Goal: Information Seeking & Learning: Learn about a topic

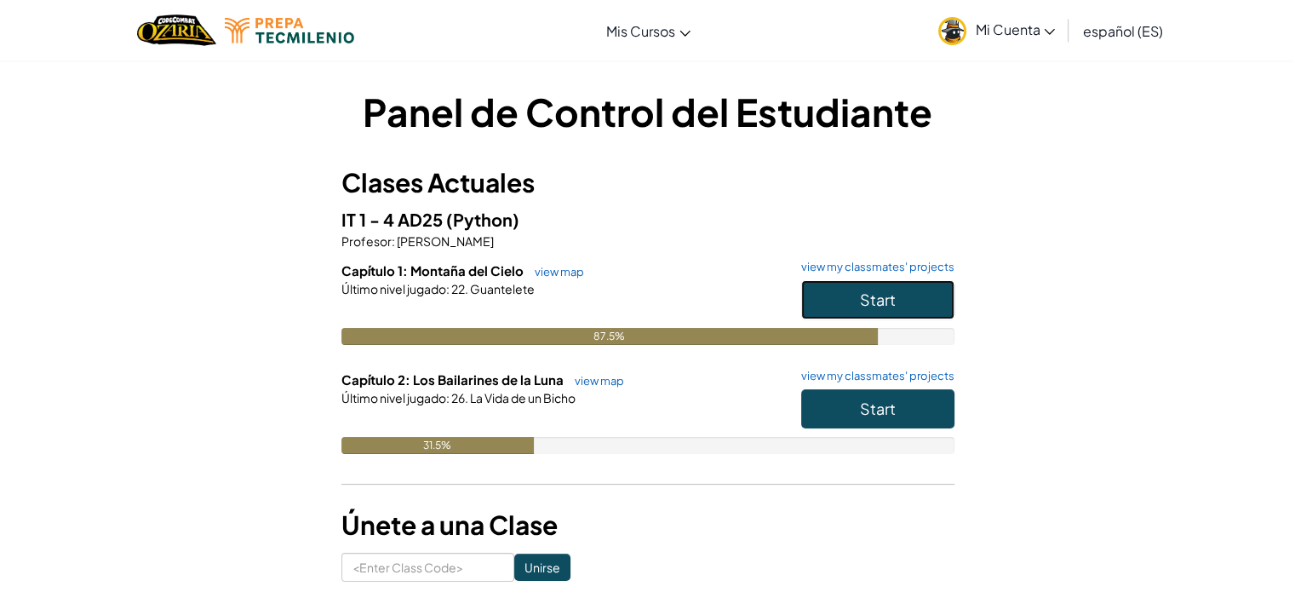
click at [902, 298] on button "Start" at bounding box center [877, 299] width 153 height 39
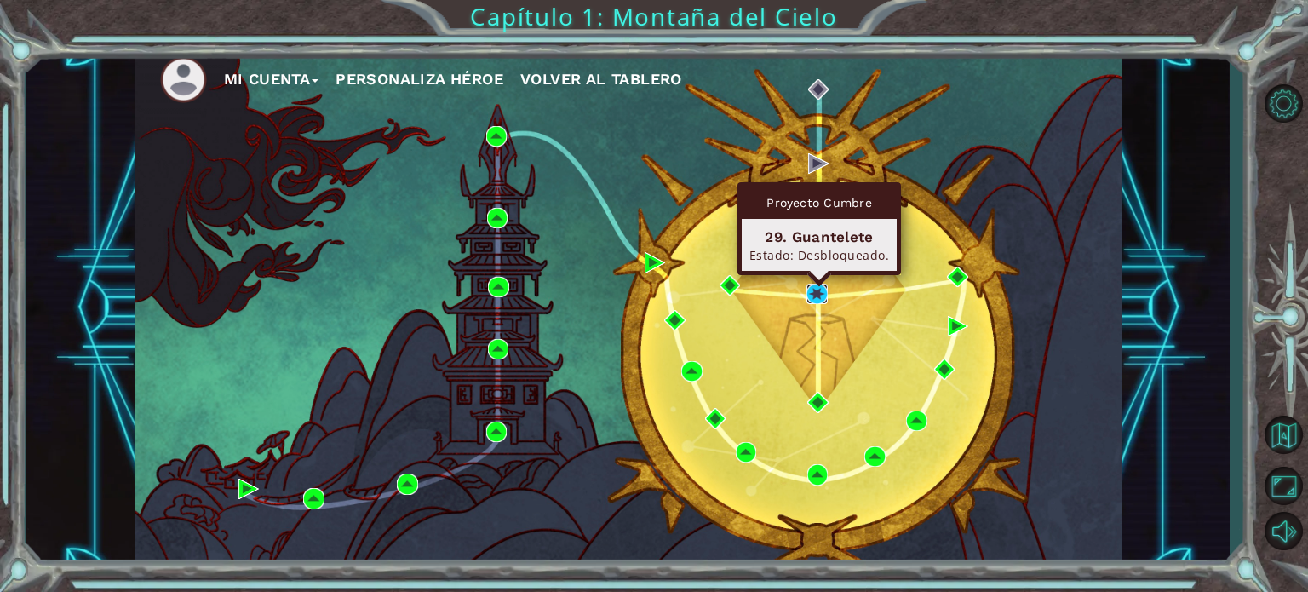
click at [820, 295] on img at bounding box center [816, 293] width 20 height 20
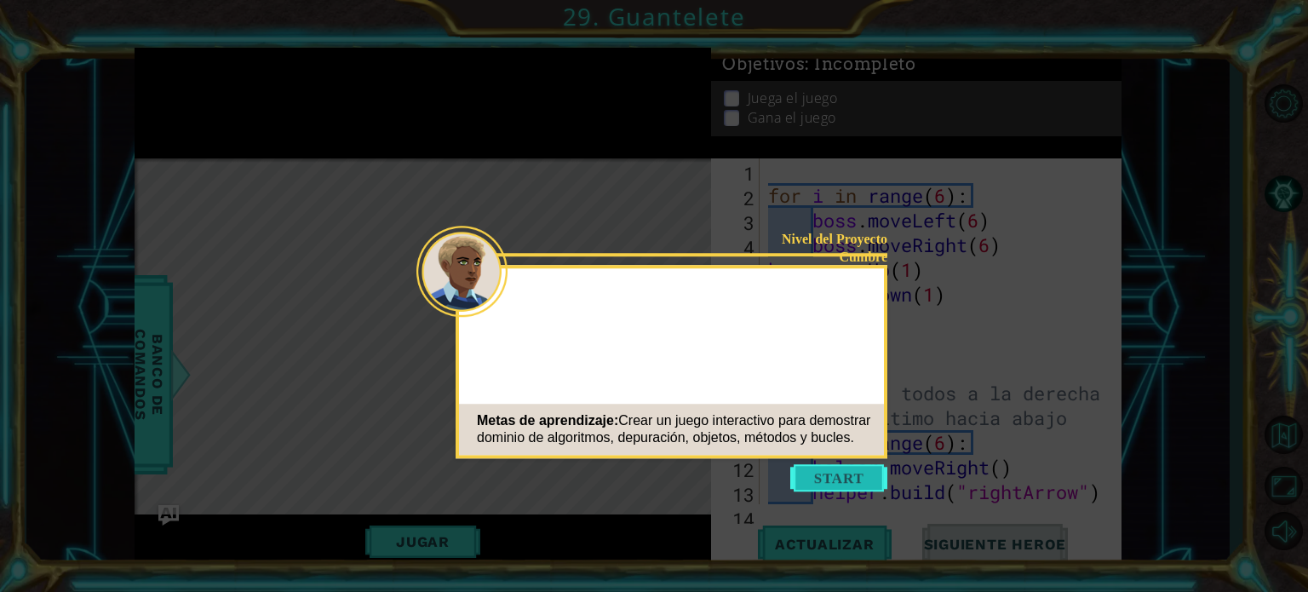
click at [845, 468] on button "Start" at bounding box center [838, 477] width 97 height 27
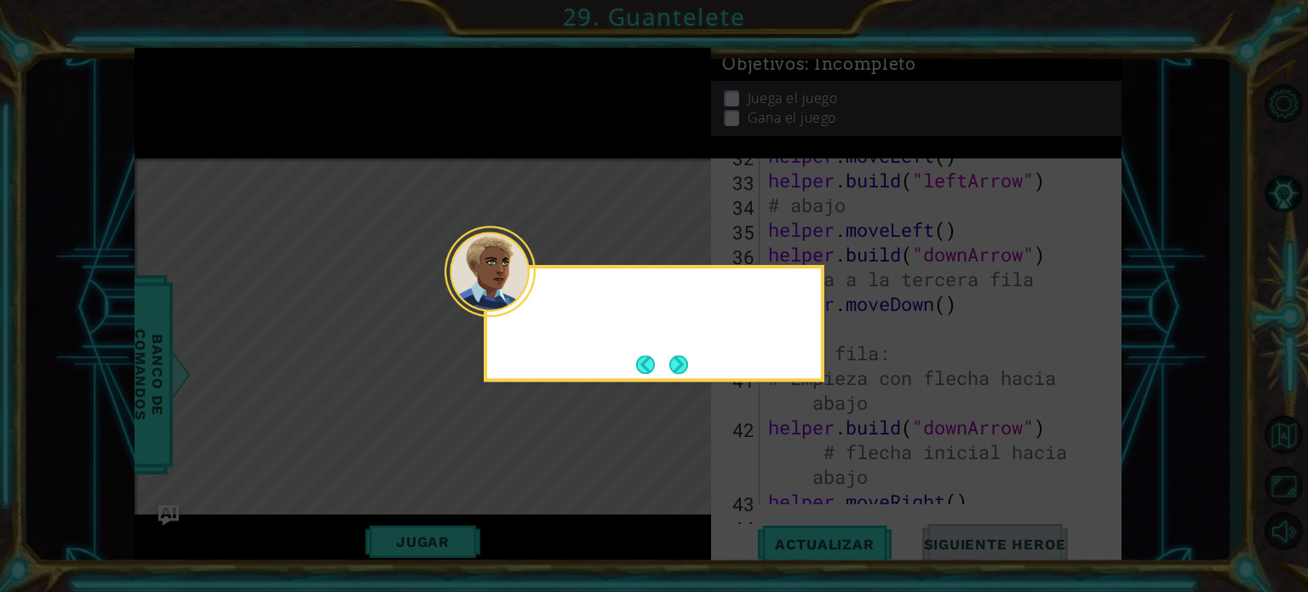
click at [530, 309] on div at bounding box center [489, 271] width 91 height 91
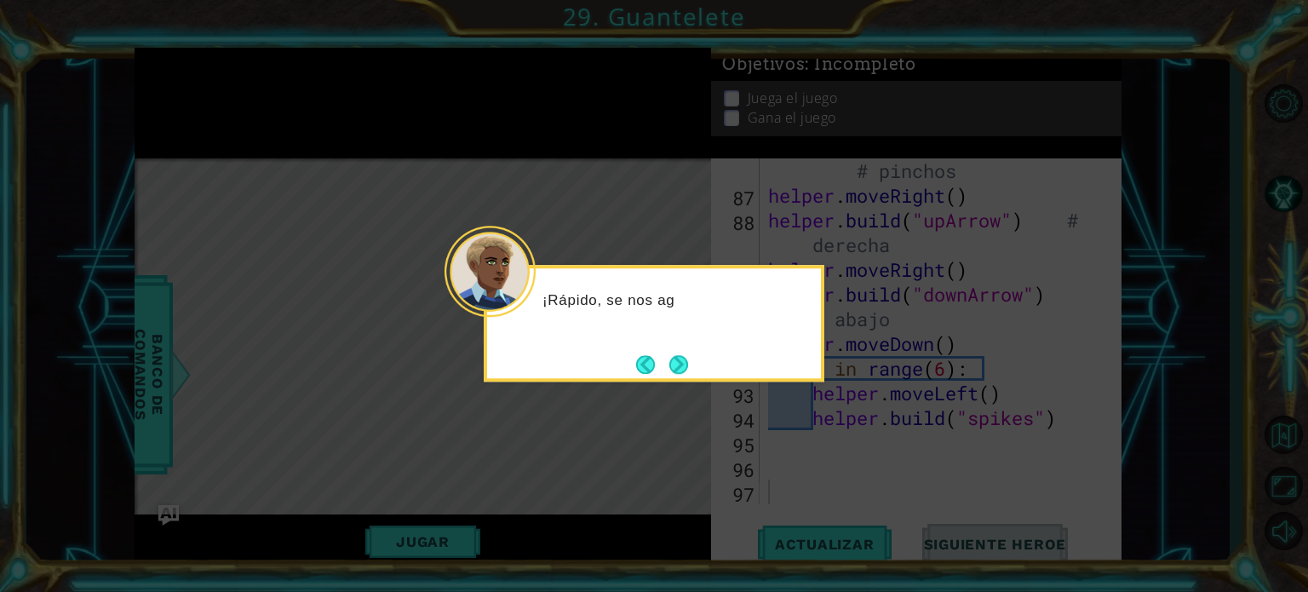
click at [530, 309] on div at bounding box center [489, 271] width 91 height 91
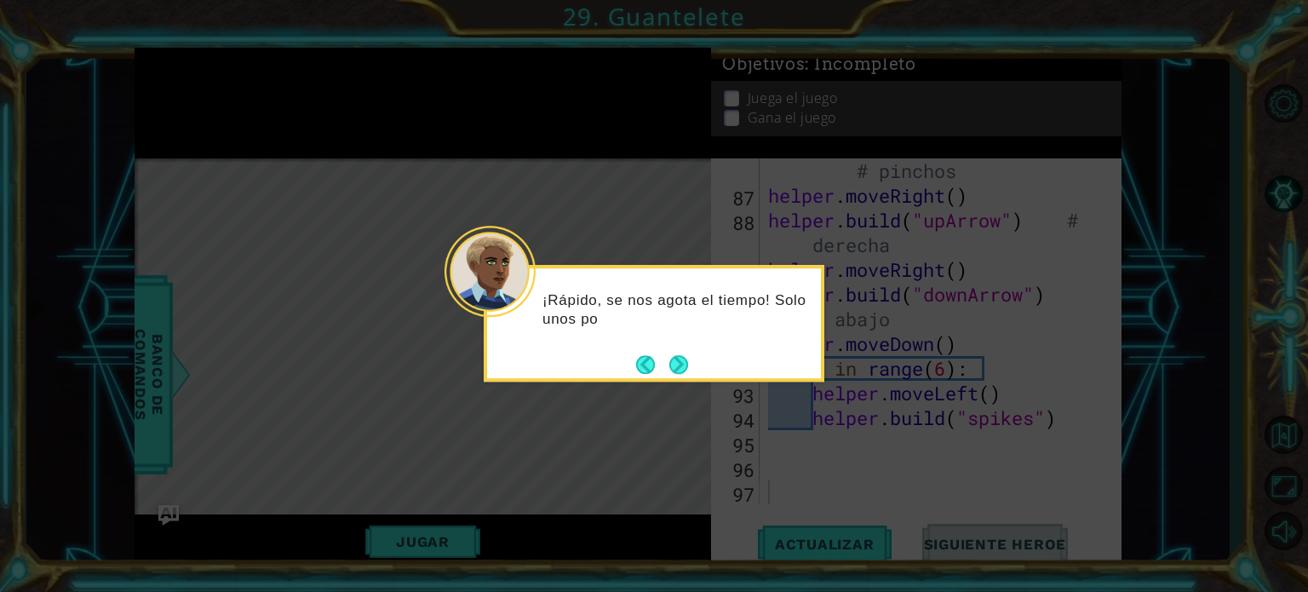
click at [530, 309] on div at bounding box center [489, 271] width 91 height 91
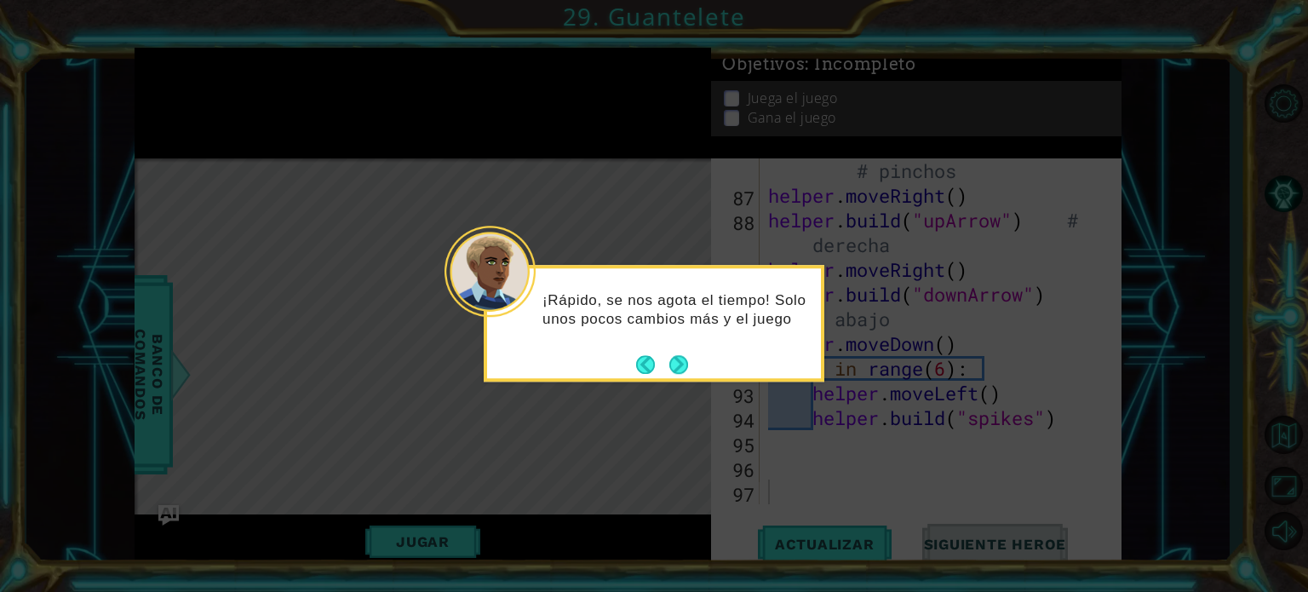
click at [530, 309] on div at bounding box center [489, 271] width 91 height 91
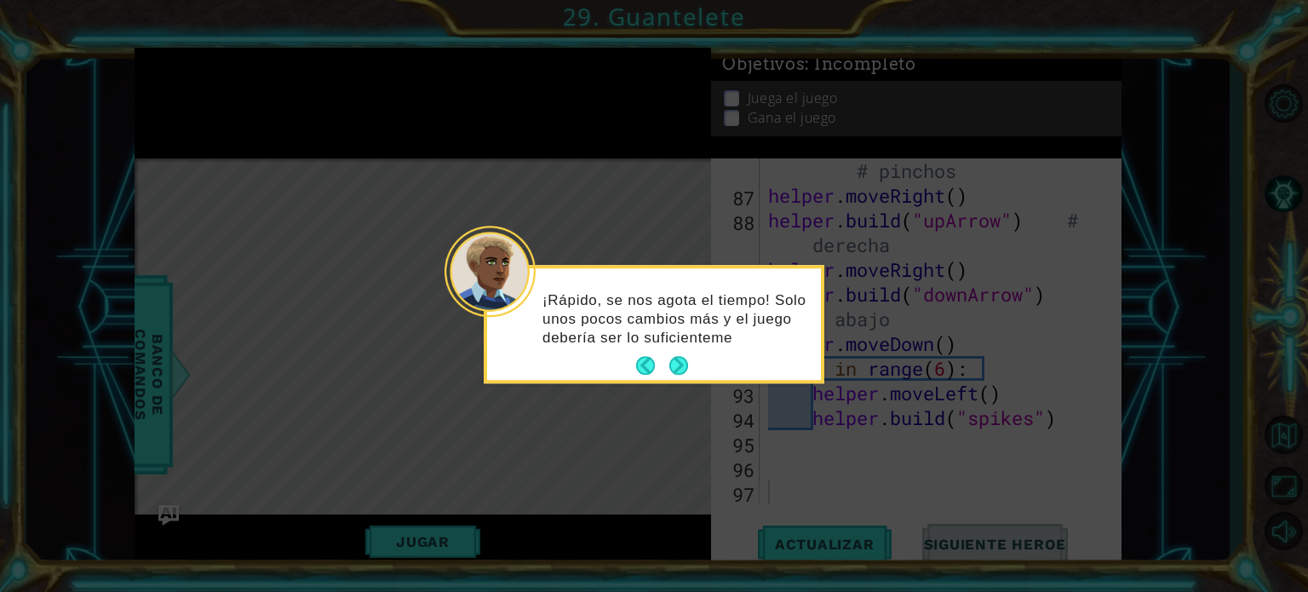
click at [530, 309] on div at bounding box center [489, 271] width 91 height 91
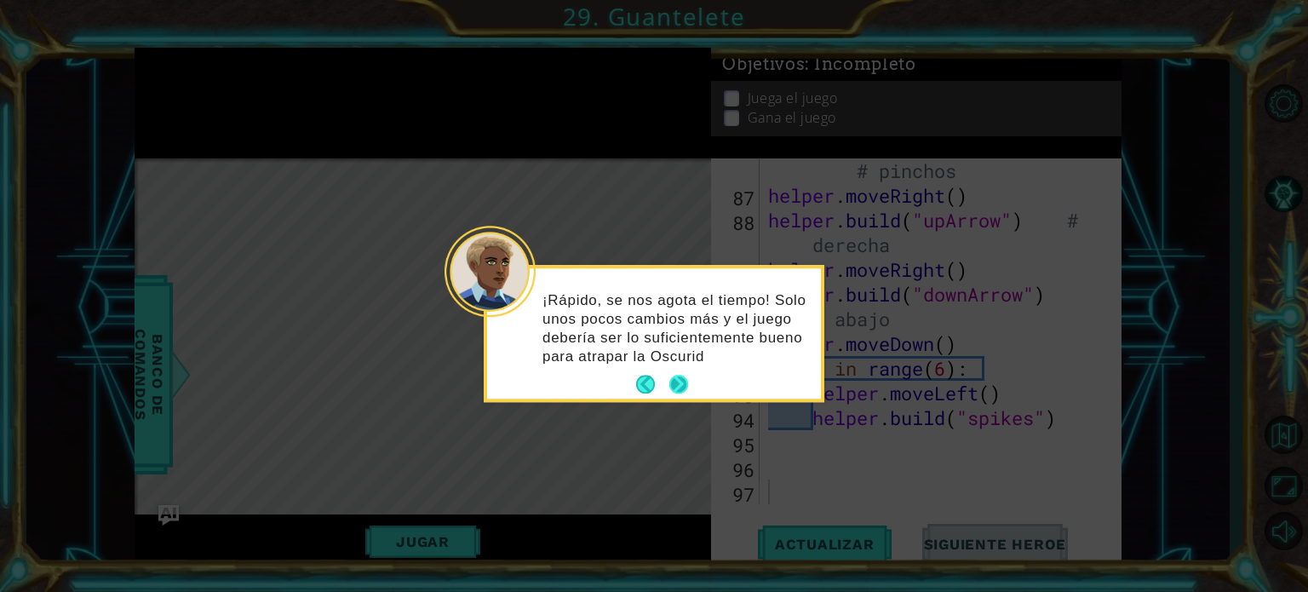
click at [678, 380] on button "Next" at bounding box center [678, 383] width 27 height 27
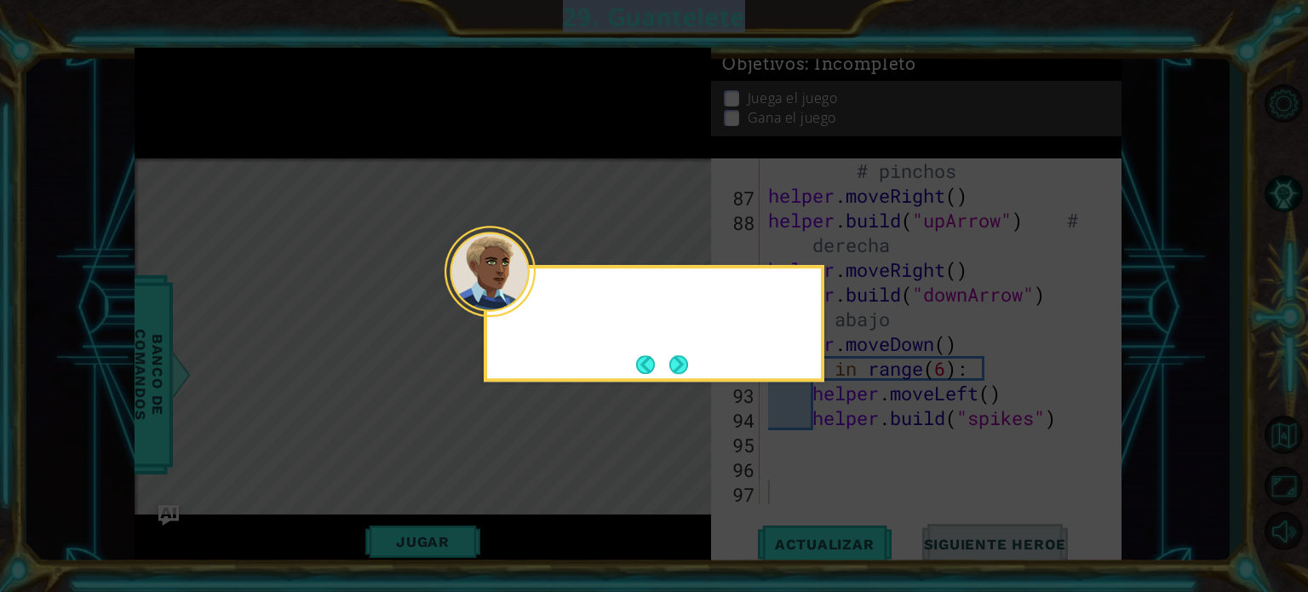
click at [678, 380] on div at bounding box center [654, 323] width 341 height 117
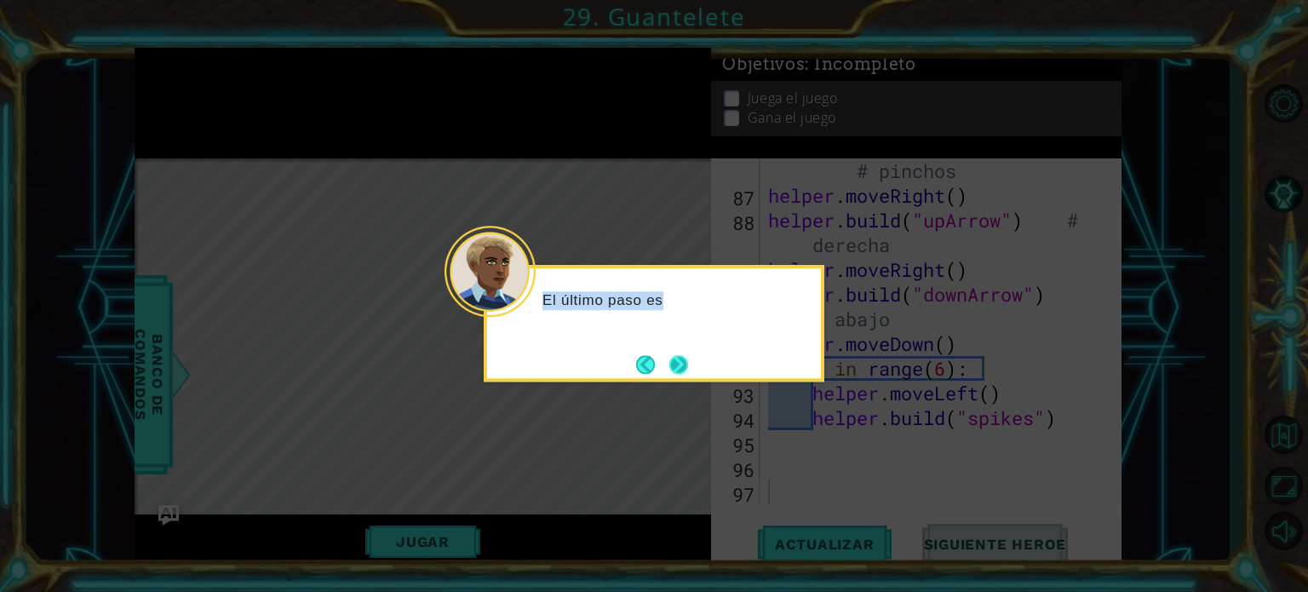
click at [678, 370] on button "Next" at bounding box center [679, 364] width 20 height 20
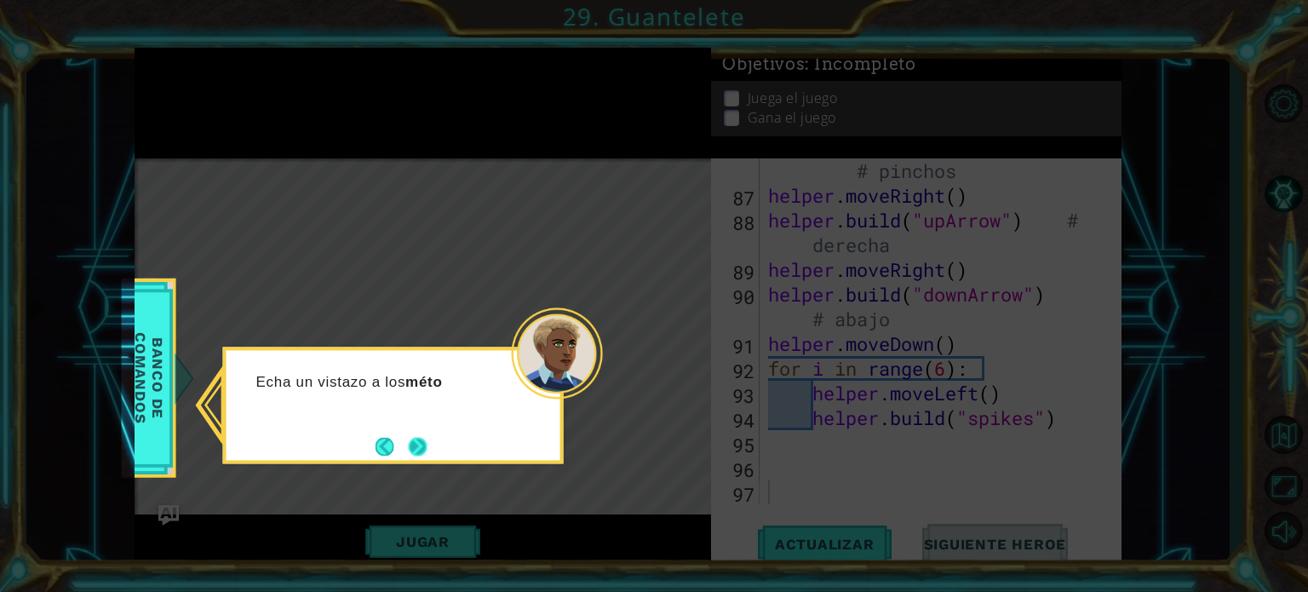
click at [423, 441] on button "Next" at bounding box center [418, 446] width 20 height 20
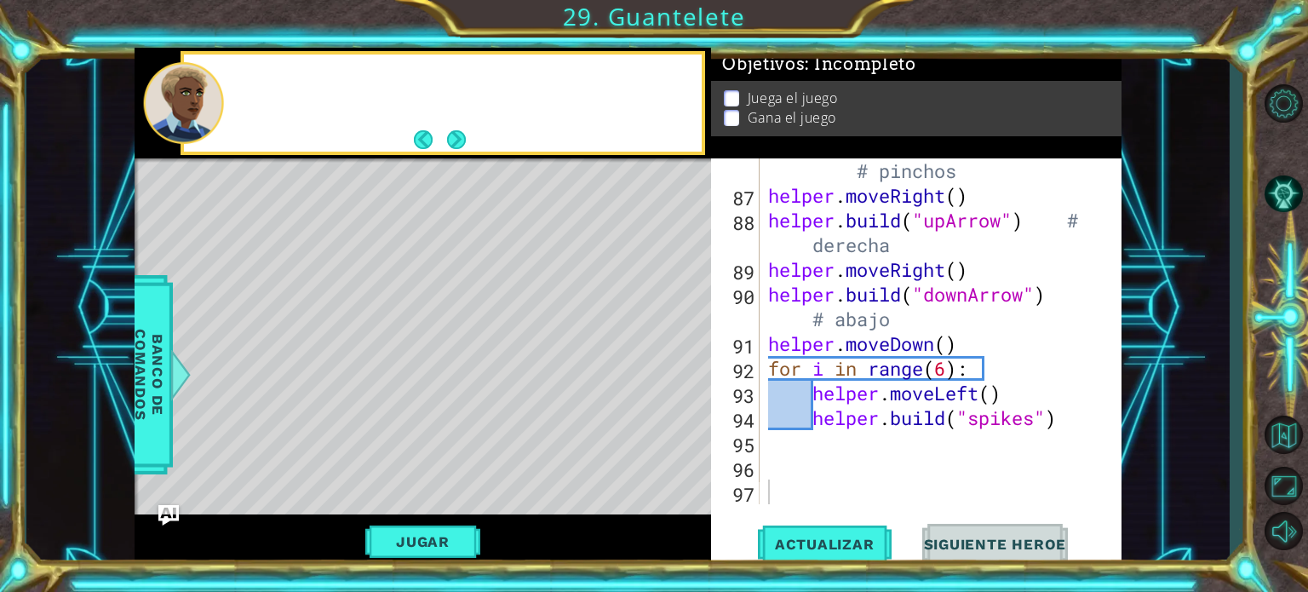
click at [423, 441] on div "Level Map" at bounding box center [528, 408] width 787 height 501
click at [406, 542] on button "Jugar" at bounding box center [422, 541] width 115 height 32
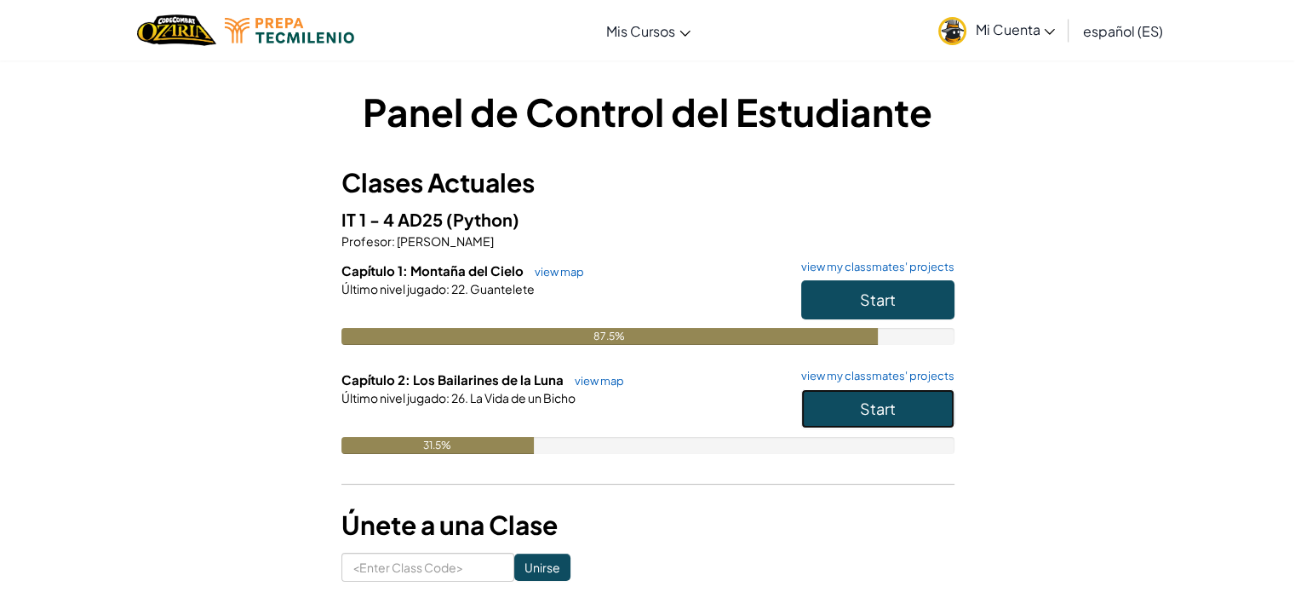
click at [844, 401] on button "Start" at bounding box center [877, 408] width 153 height 39
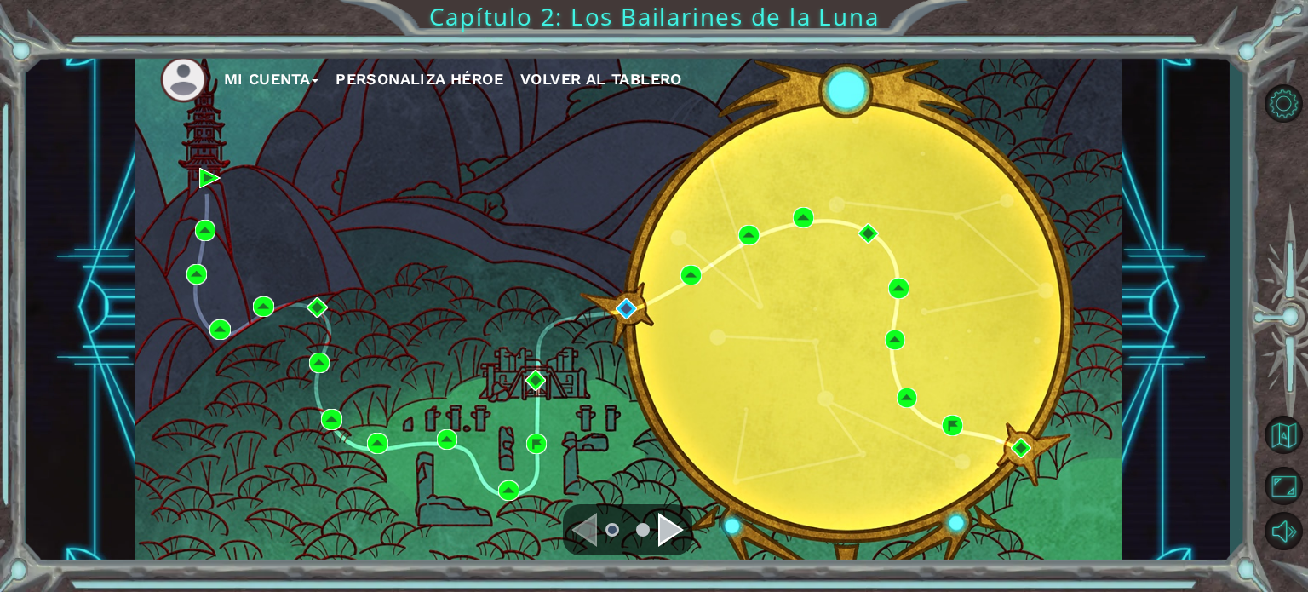
click at [671, 530] on div "Navigate to the next page" at bounding box center [671, 530] width 26 height 34
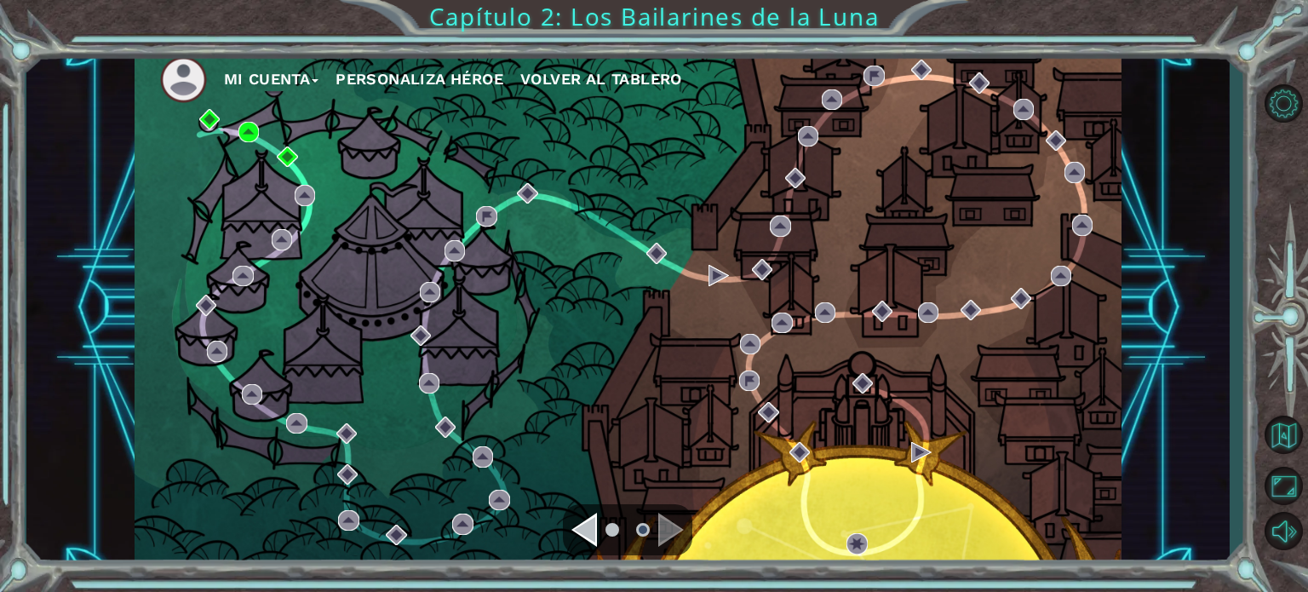
click at [671, 530] on div "Navigate to the next page" at bounding box center [671, 530] width 26 height 34
click at [665, 521] on div "Navigate to the next page" at bounding box center [671, 530] width 26 height 34
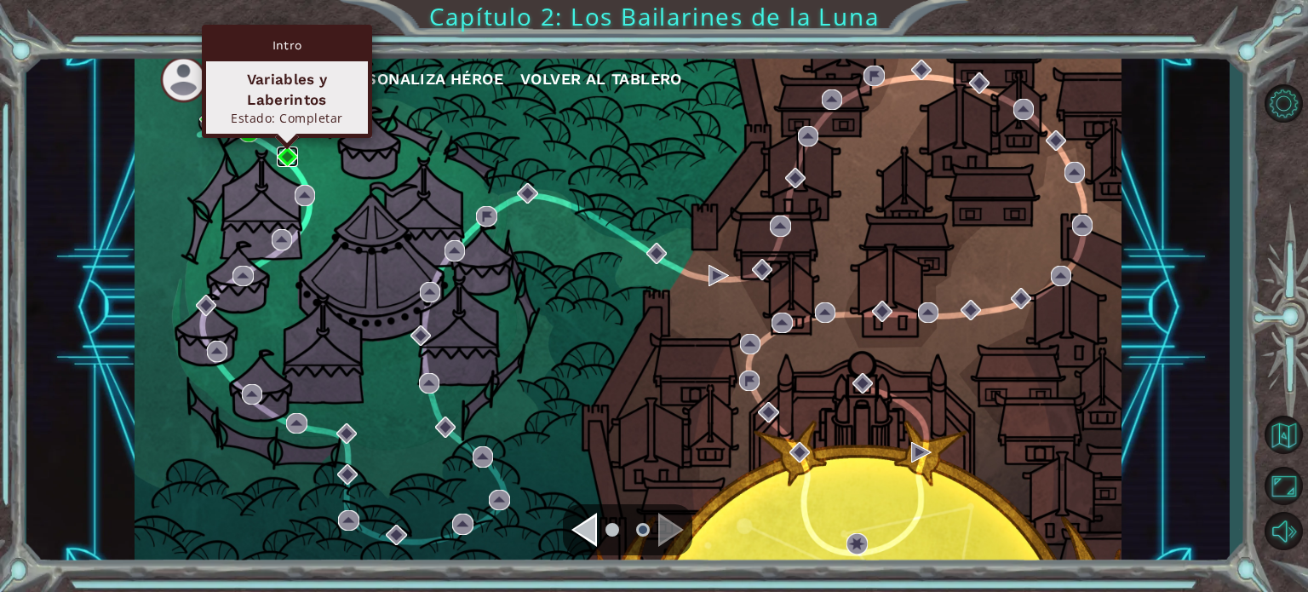
click at [285, 158] on img at bounding box center [287, 156] width 20 height 20
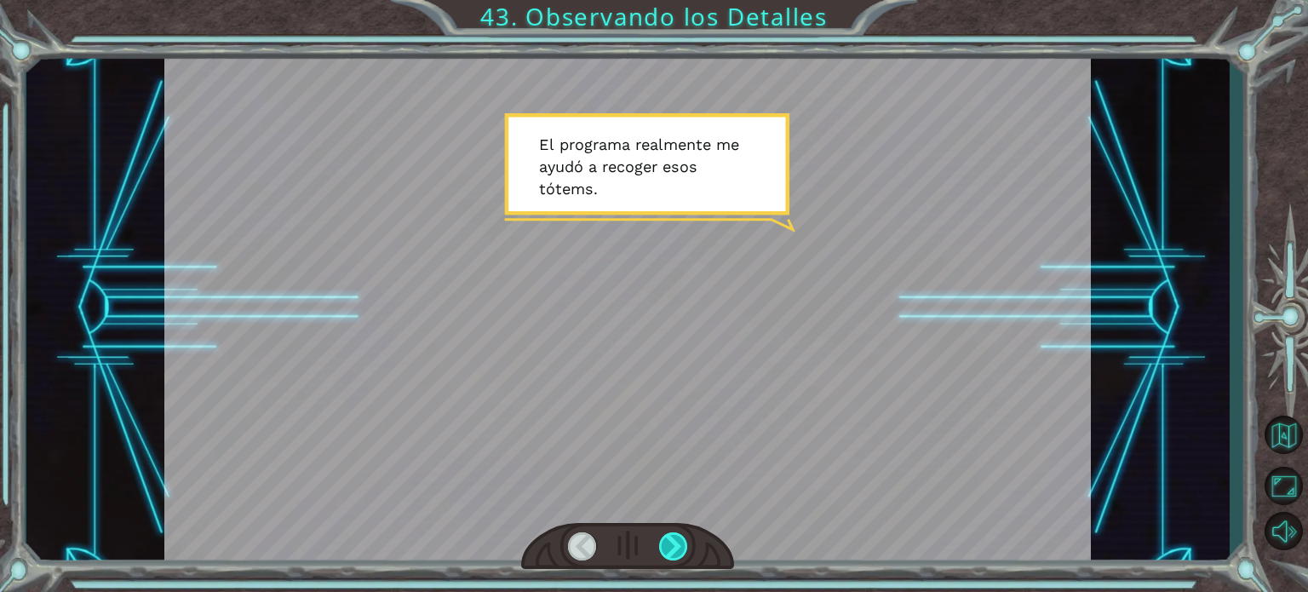
click at [668, 550] on div at bounding box center [673, 546] width 29 height 28
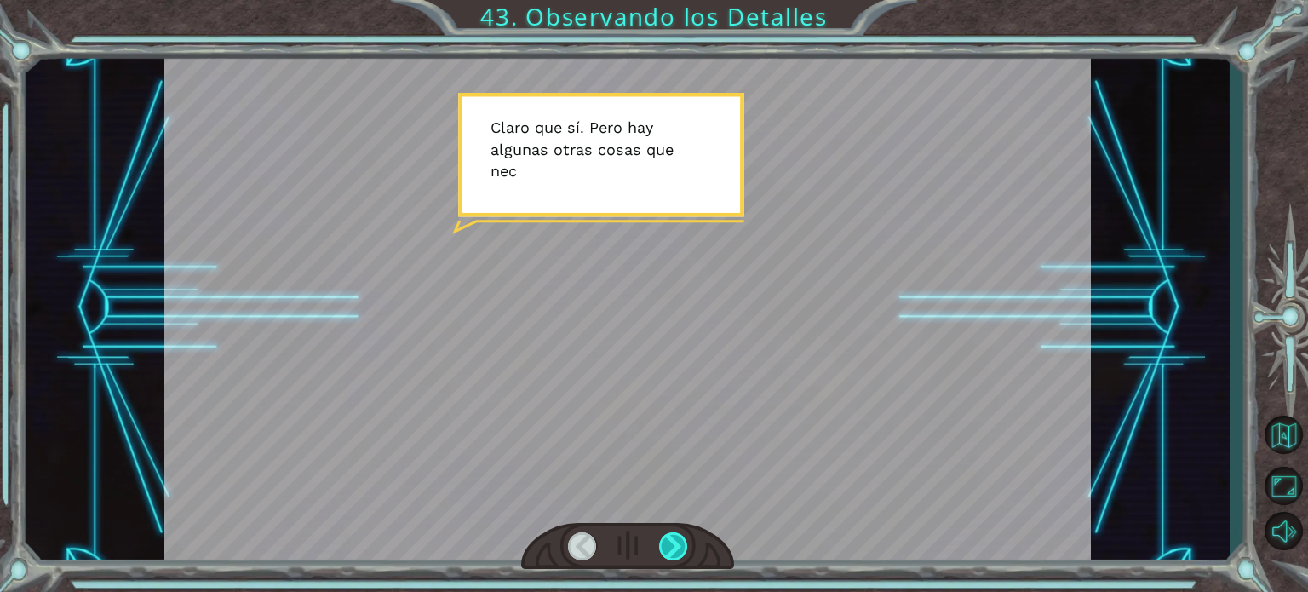
click at [668, 550] on div at bounding box center [673, 546] width 29 height 28
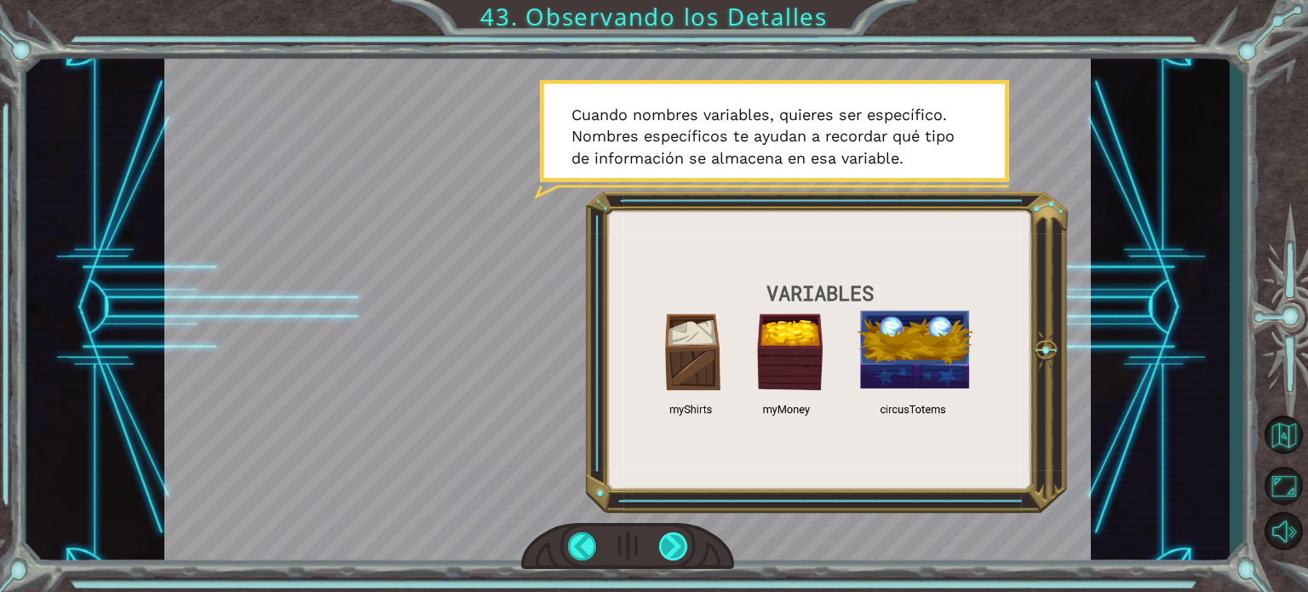
click at [670, 554] on div at bounding box center [673, 546] width 29 height 28
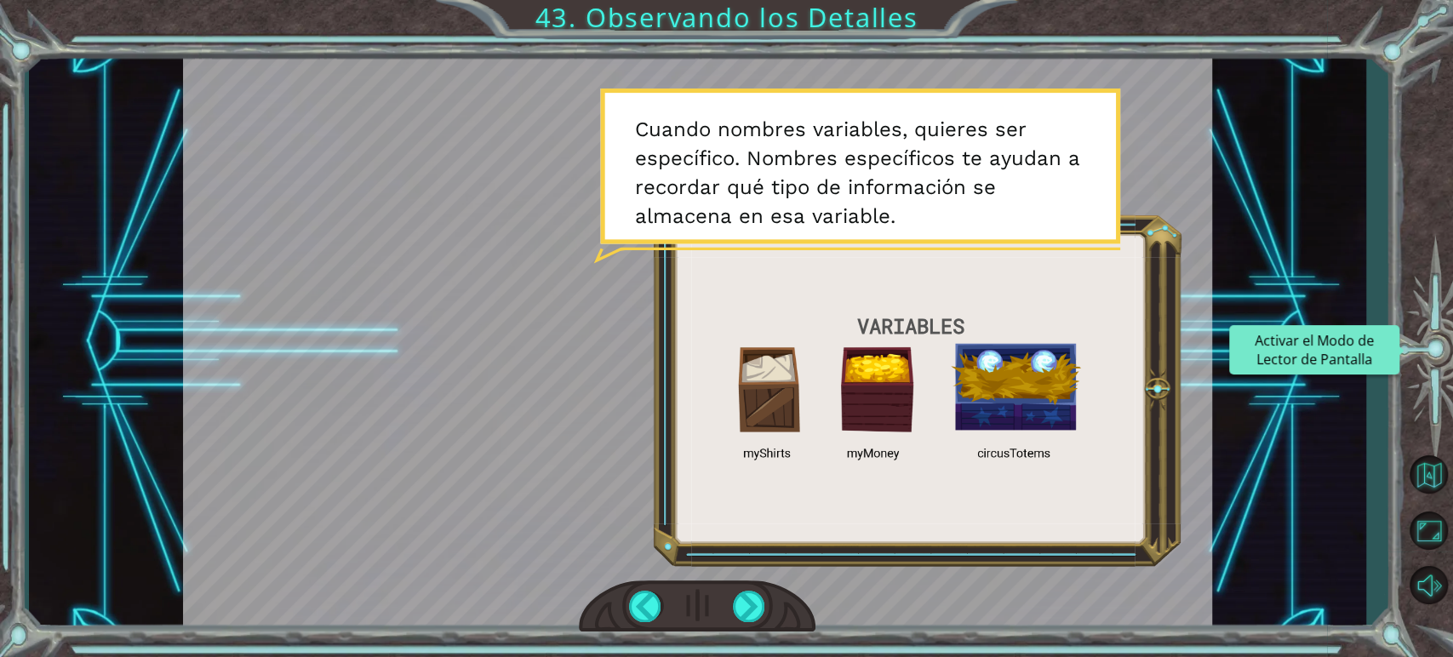
click at [1294, 325] on button "Activar el Modo de Lector de Pantalla" at bounding box center [1428, 349] width 49 height 49
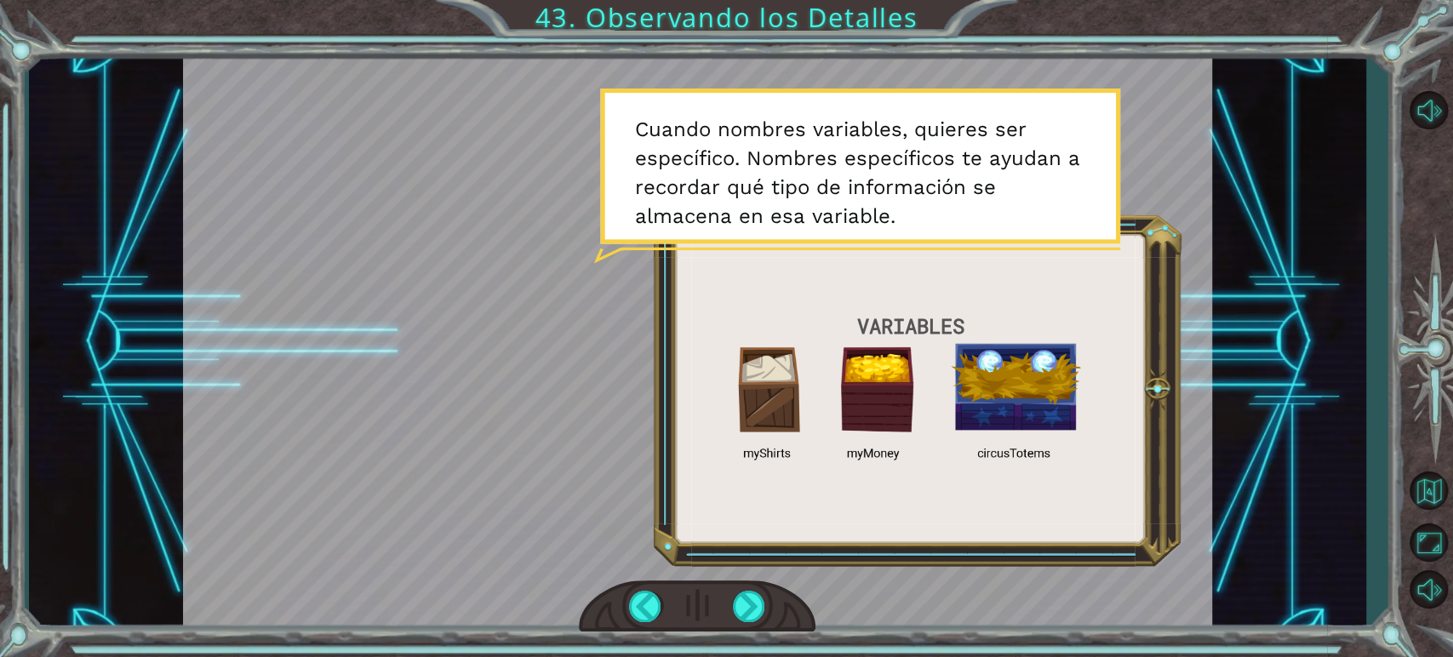
click at [1294, 89] on button "Desactivar el modo lector de pantalla" at bounding box center [1428, 110] width 49 height 42
click at [1294, 325] on button "Activar el Modo de Lector de Pantalla" at bounding box center [1428, 349] width 49 height 49
